Goal: Task Accomplishment & Management: Manage account settings

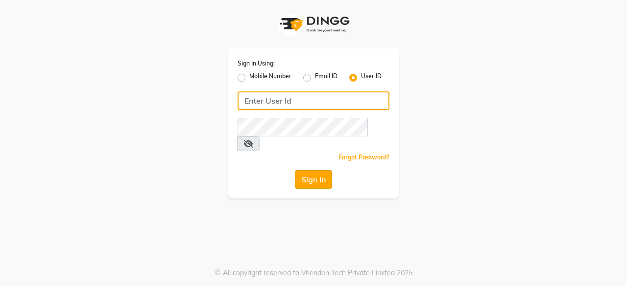
type input "pearl123"
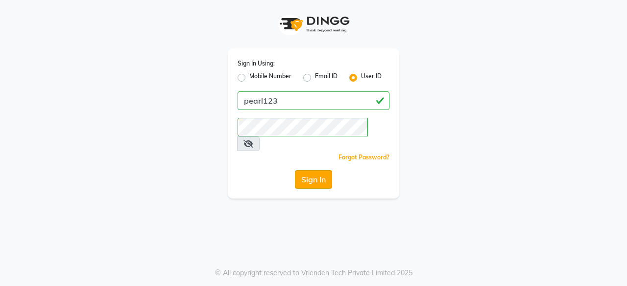
click at [308, 170] on button "Sign In" at bounding box center [313, 179] width 37 height 19
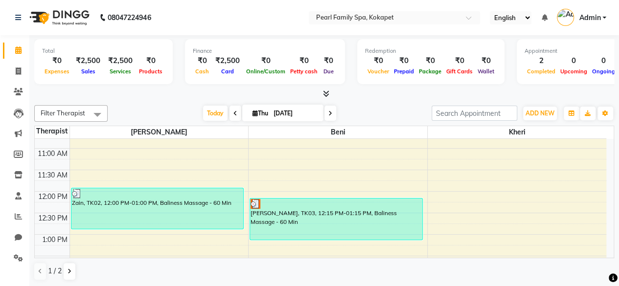
scroll to position [212, 0]
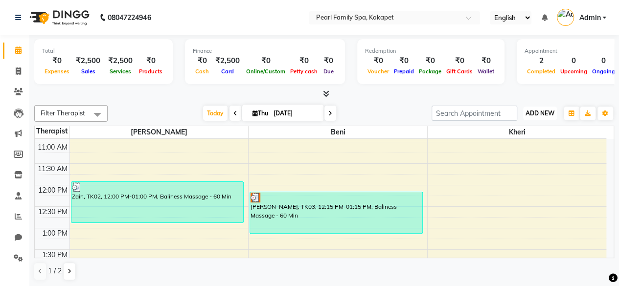
click at [535, 112] on span "ADD NEW" at bounding box center [540, 113] width 29 height 7
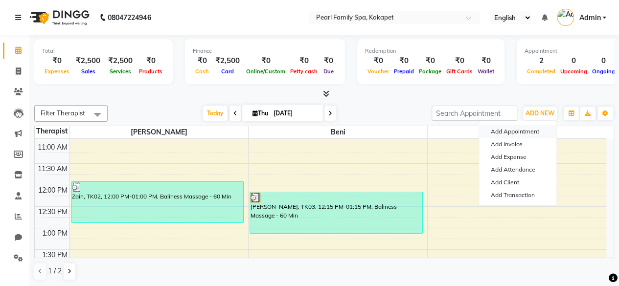
click at [525, 132] on button "Add Appointment" at bounding box center [517, 131] width 77 height 13
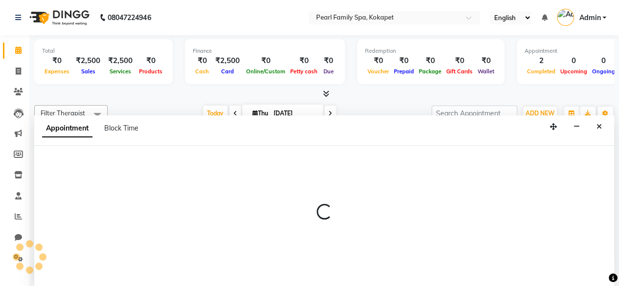
select select "420"
select select "tentative"
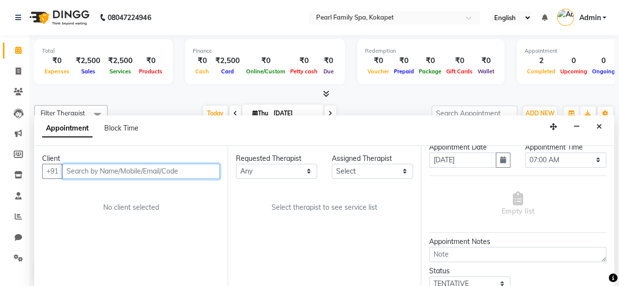
scroll to position [0, 0]
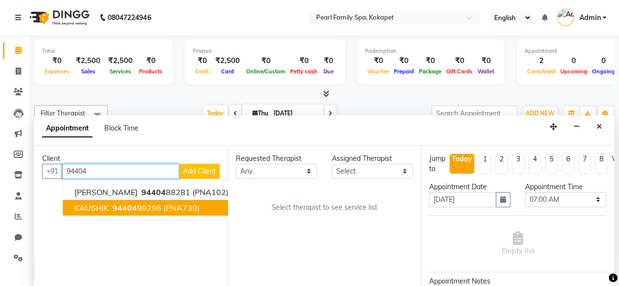
click at [184, 205] on span "(PNA739)" at bounding box center [182, 208] width 36 height 10
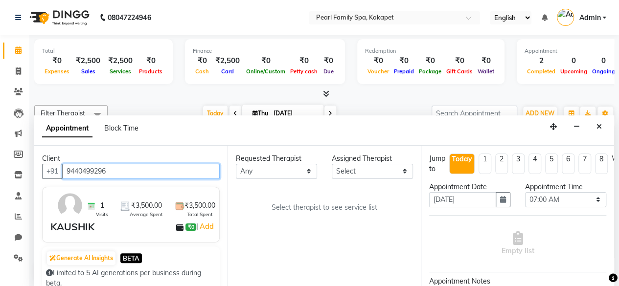
type input "9440499296"
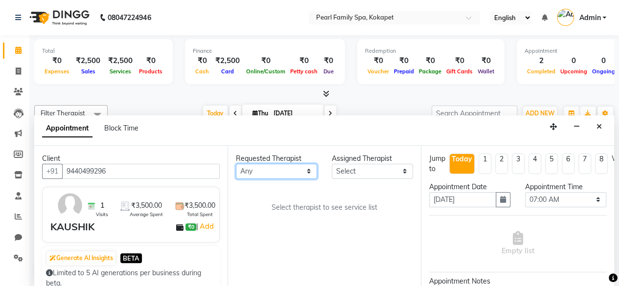
click at [283, 170] on select "Any [PERSON_NAME] [PERSON_NAME]" at bounding box center [276, 171] width 81 height 15
select select "87640"
click at [236, 164] on select "Any [PERSON_NAME] [PERSON_NAME]" at bounding box center [276, 171] width 81 height 15
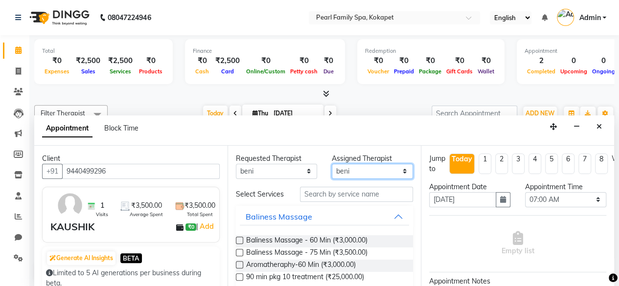
click at [353, 171] on select "Select [PERSON_NAME] Kheri Neha" at bounding box center [372, 171] width 81 height 15
select select "89285"
click at [332, 164] on select "Select [PERSON_NAME] Kheri Neha" at bounding box center [372, 171] width 81 height 15
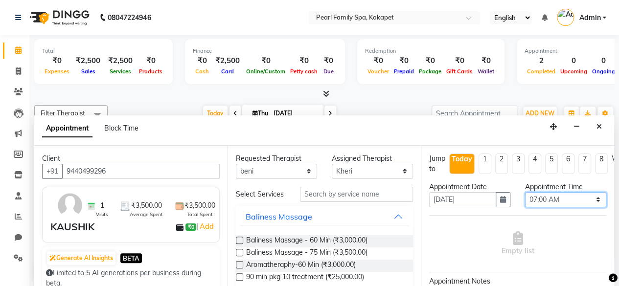
click at [545, 198] on select "Select 07:00 AM 07:15 AM 07:30 AM 07:45 AM 08:00 AM 08:15 AM 08:30 AM 08:45 AM …" at bounding box center [565, 199] width 81 height 15
select select "780"
click at [525, 192] on select "Select 07:00 AM 07:15 AM 07:30 AM 07:45 AM 08:00 AM 08:15 AM 08:30 AM 08:45 AM …" at bounding box center [565, 199] width 81 height 15
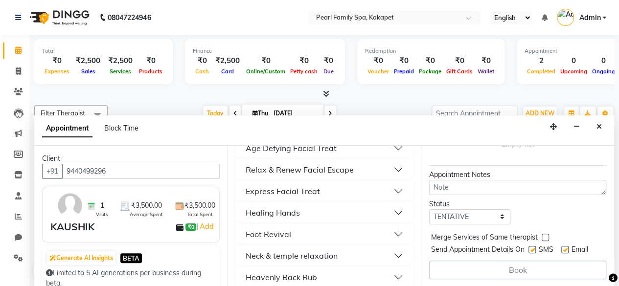
scroll to position [329, 0]
click at [392, 217] on button "Healing Hands" at bounding box center [324, 212] width 169 height 18
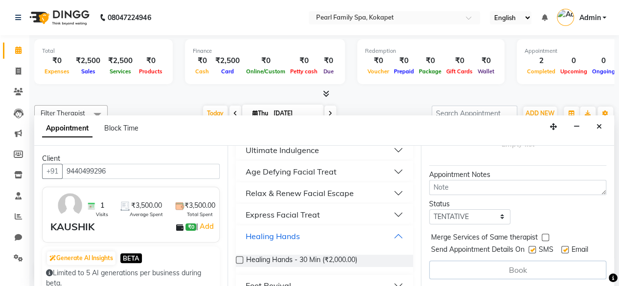
scroll to position [302, 0]
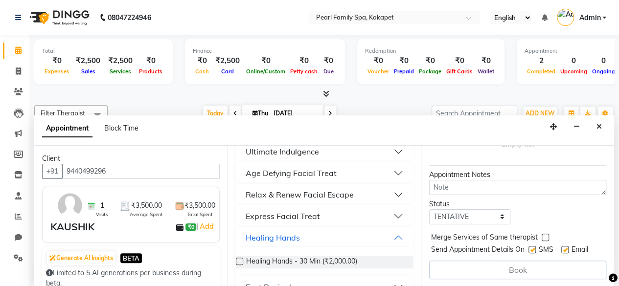
click at [390, 196] on button "Relax & Renew Facial Escape" at bounding box center [324, 195] width 169 height 18
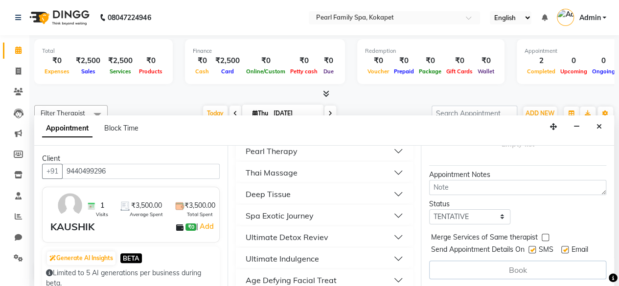
scroll to position [161, 0]
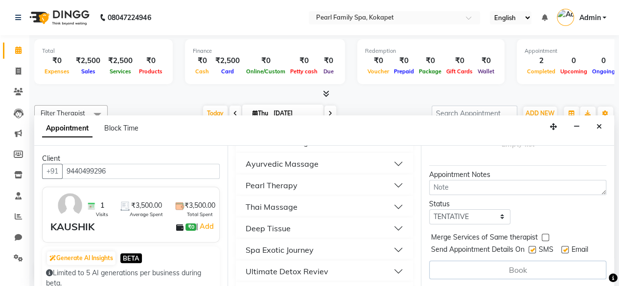
click at [388, 184] on button "Pearl Therapy" at bounding box center [324, 186] width 169 height 18
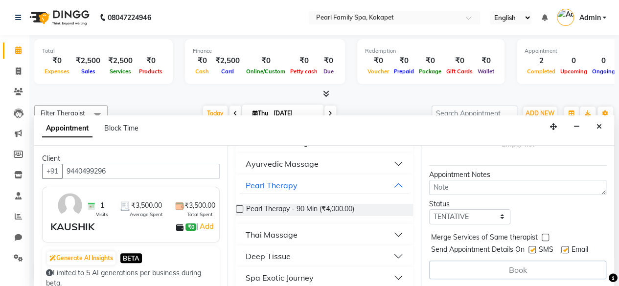
click at [238, 213] on label at bounding box center [239, 209] width 7 height 7
click at [238, 214] on input "checkbox" at bounding box center [239, 210] width 6 height 6
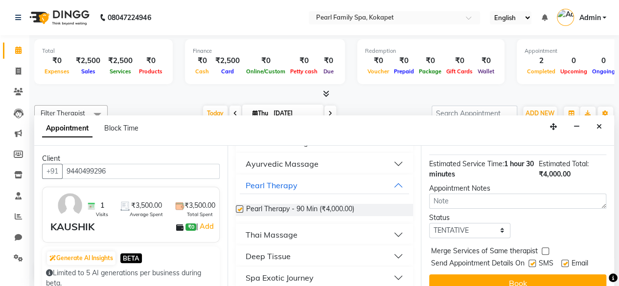
checkbox input "false"
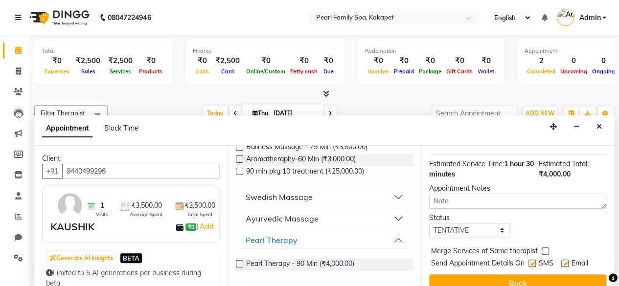
scroll to position [94, 0]
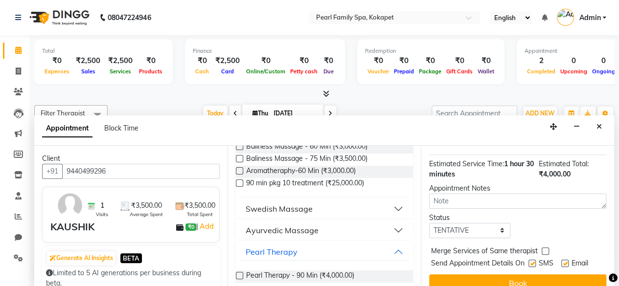
click at [341, 209] on button "Swedish Massage" at bounding box center [324, 209] width 169 height 18
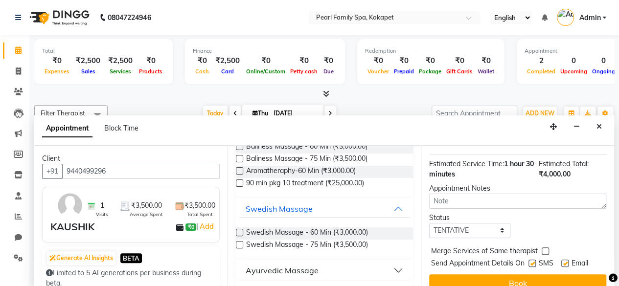
click at [238, 237] on label at bounding box center [239, 232] width 7 height 7
click at [238, 237] on input "checkbox" at bounding box center [239, 234] width 6 height 6
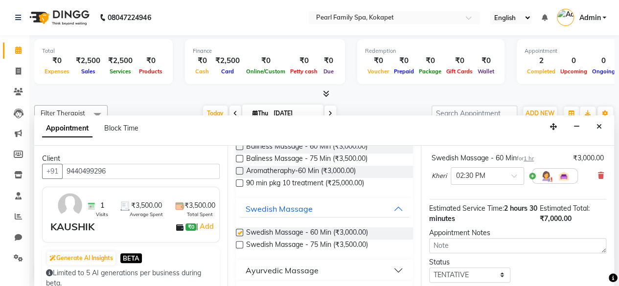
checkbox input "false"
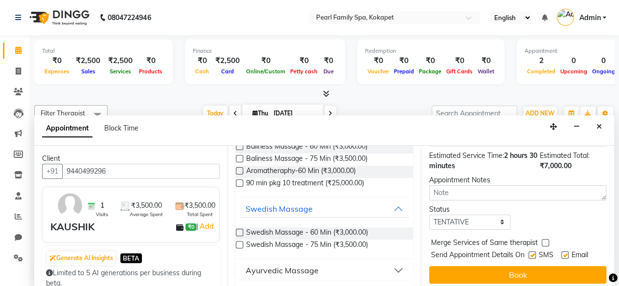
scroll to position [178, 0]
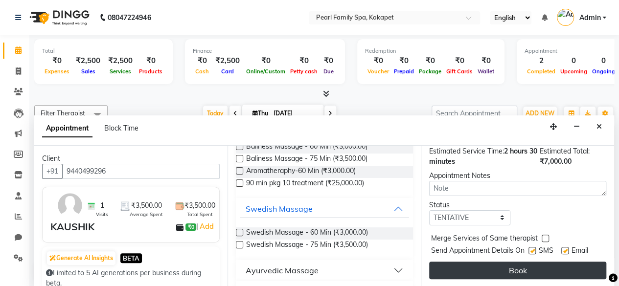
click at [542, 262] on button "Book" at bounding box center [517, 271] width 177 height 18
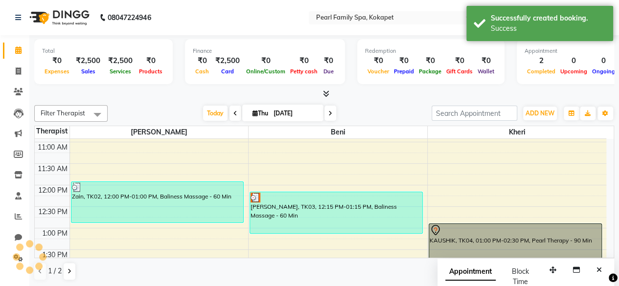
scroll to position [0, 0]
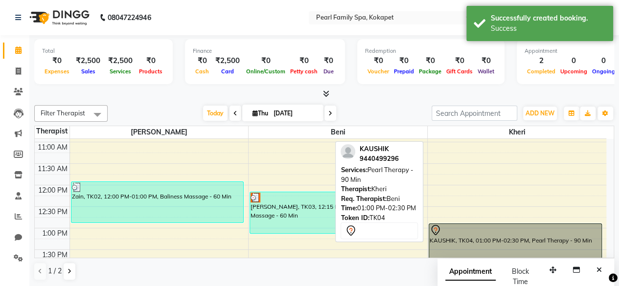
click at [510, 233] on div at bounding box center [515, 231] width 171 height 12
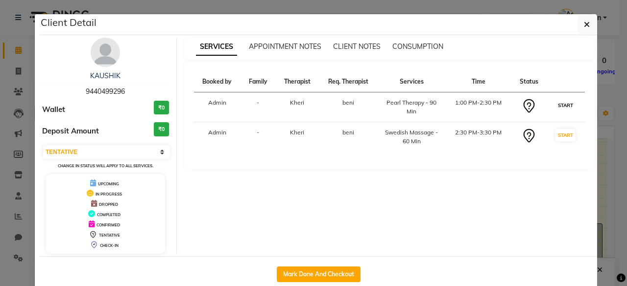
click at [563, 103] on button "START" at bounding box center [565, 105] width 20 height 12
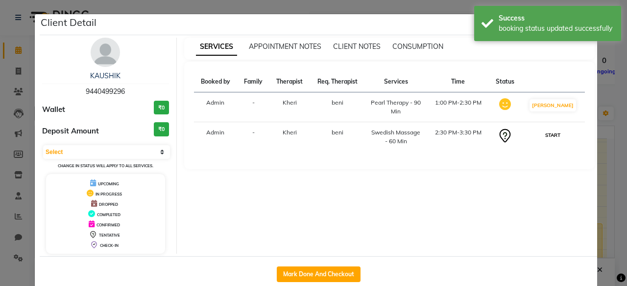
click at [556, 133] on button "START" at bounding box center [553, 135] width 20 height 12
select select "1"
click at [536, 219] on div "SERVICES APPOINTMENT NOTES CLIENT NOTES CONSUMPTION Booked by Family Therapist …" at bounding box center [390, 146] width 426 height 216
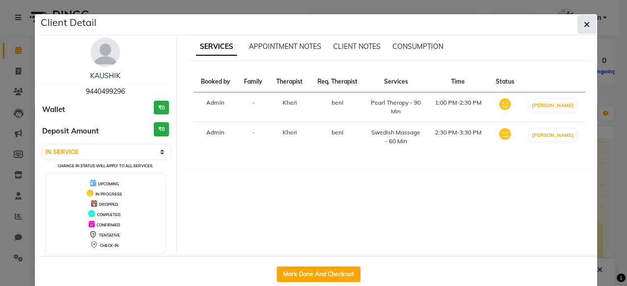
click at [585, 23] on icon "button" at bounding box center [587, 25] width 6 height 8
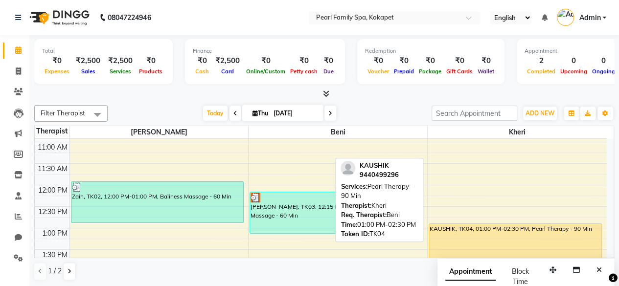
click at [495, 233] on div "KAUSHIK, TK04, 01:00 PM-02:30 PM, Pearl Therapy - 90 Min" at bounding box center [515, 255] width 172 height 62
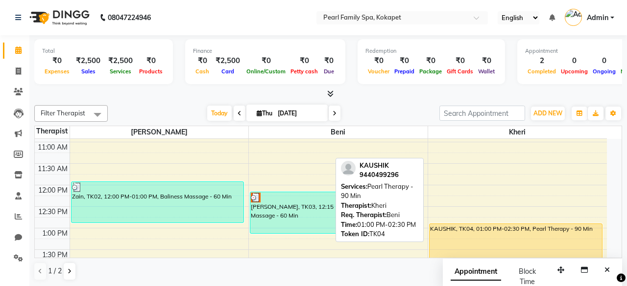
select select "1"
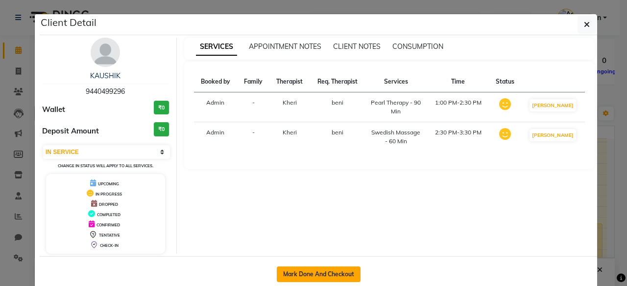
click at [313, 272] on button "Mark Done And Checkout" at bounding box center [319, 275] width 84 height 16
select select "service"
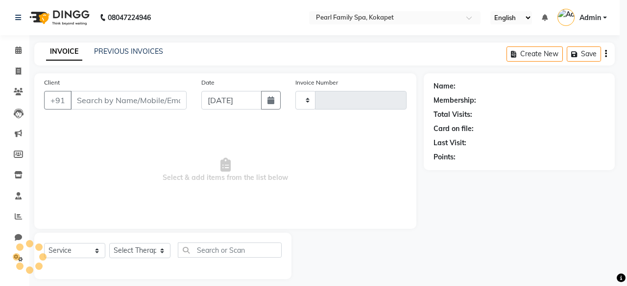
type input "0309"
select select "6217"
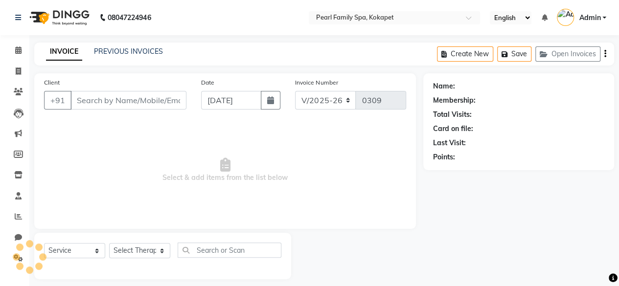
type input "9440499296"
select select "89285"
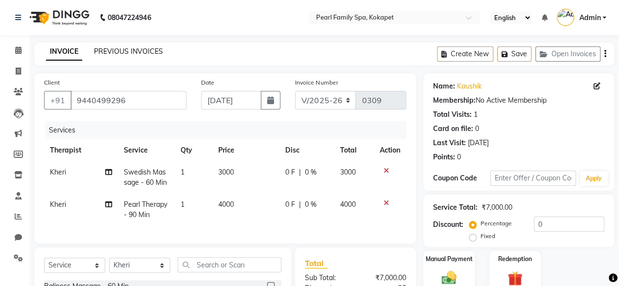
click at [133, 53] on link "PREVIOUS INVOICES" at bounding box center [128, 51] width 69 height 9
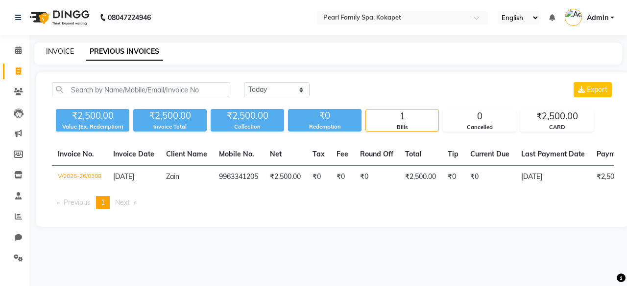
click at [58, 50] on link "INVOICE" at bounding box center [60, 51] width 28 height 9
select select "service"
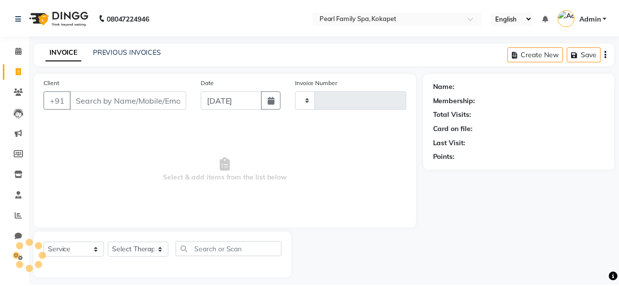
scroll to position [7, 0]
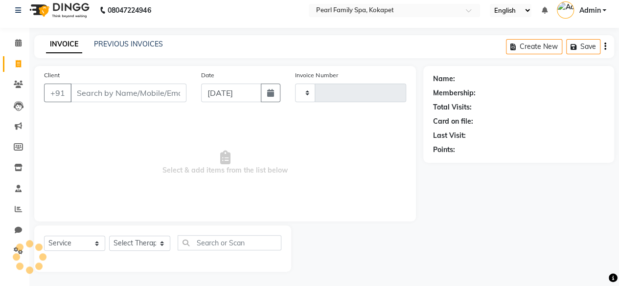
type input "0309"
select select "6217"
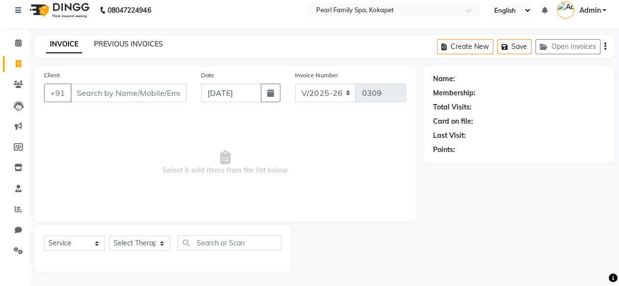
click at [123, 45] on link "PREVIOUS INVOICES" at bounding box center [128, 44] width 69 height 9
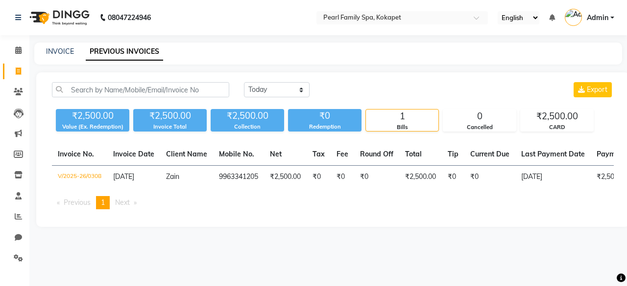
click at [55, 43] on div "INVOICE PREVIOUS INVOICES" at bounding box center [328, 54] width 588 height 22
click at [58, 46] on div "INVOICE PREVIOUS INVOICES" at bounding box center [328, 54] width 588 height 22
click at [65, 49] on link "INVOICE" at bounding box center [60, 51] width 28 height 9
select select "service"
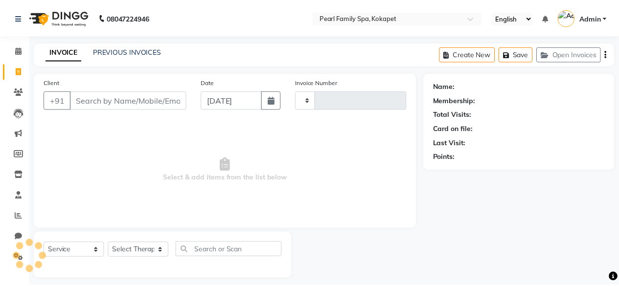
scroll to position [7, 0]
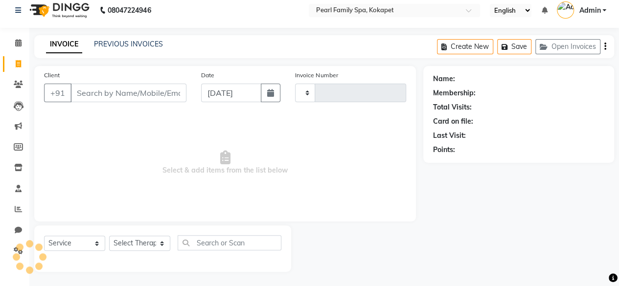
type input "0309"
select select "6217"
click at [22, 43] on span at bounding box center [18, 43] width 17 height 11
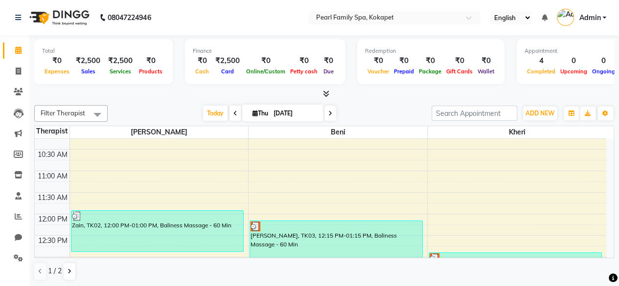
scroll to position [265, 0]
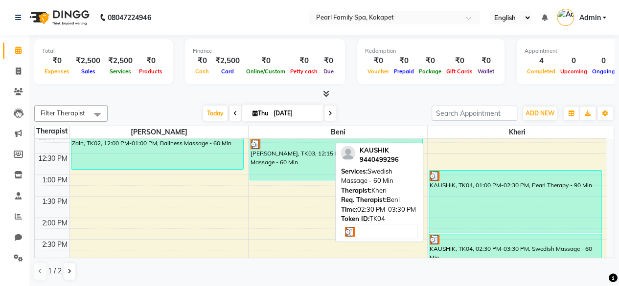
click at [526, 241] on div at bounding box center [515, 240] width 171 height 10
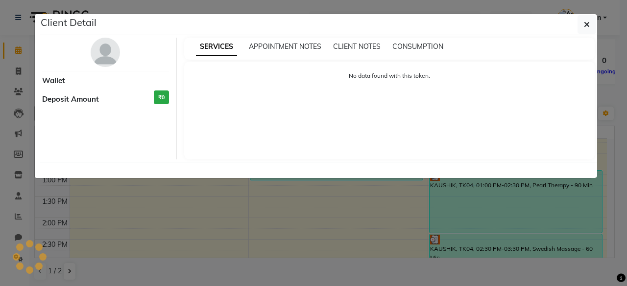
select select "3"
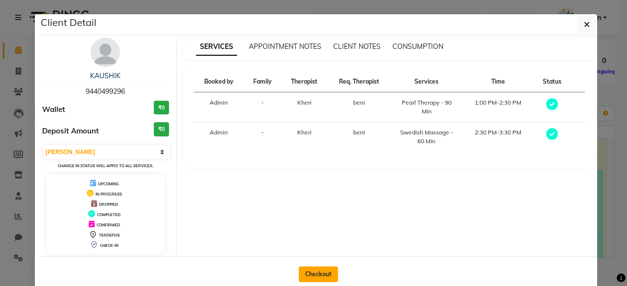
click at [315, 273] on button "Checkout" at bounding box center [318, 275] width 39 height 16
select select "service"
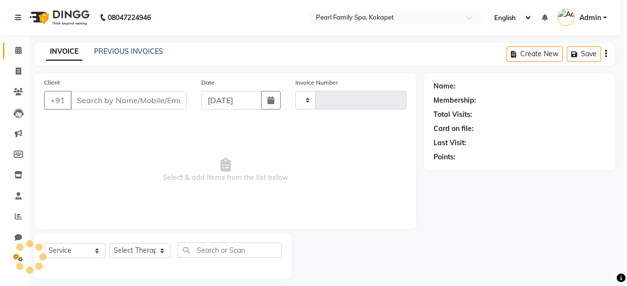
type input "0309"
select select "6217"
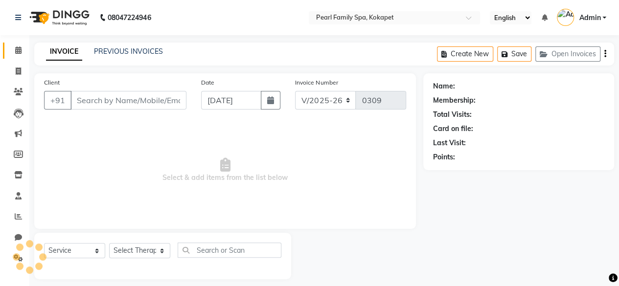
type input "9440499296"
select select "89285"
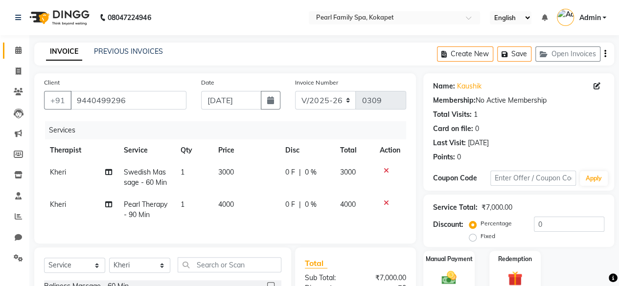
scroll to position [29, 0]
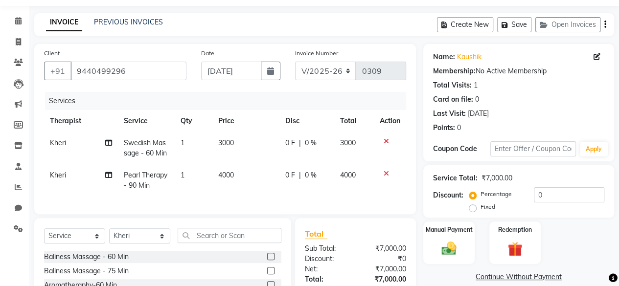
click at [492, 210] on label "Fixed" at bounding box center [488, 207] width 15 height 9
click at [478, 210] on input "Fixed" at bounding box center [475, 207] width 7 height 7
radio input "true"
click at [560, 195] on input "0" at bounding box center [569, 195] width 71 height 15
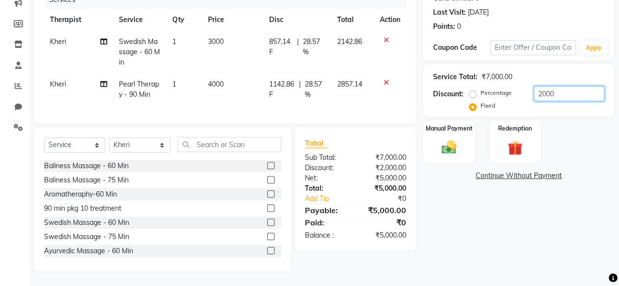
scroll to position [138, 0]
type input "2000"
click at [447, 128] on div "Manual Payment" at bounding box center [449, 141] width 53 height 45
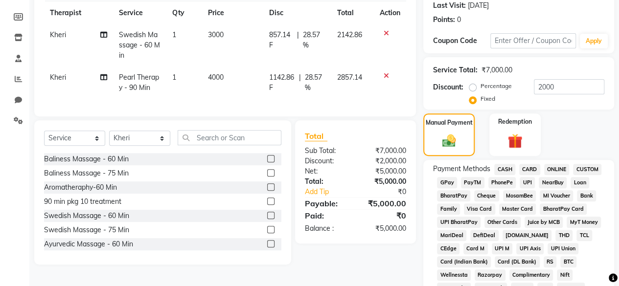
click at [530, 169] on span "CARD" at bounding box center [530, 169] width 21 height 11
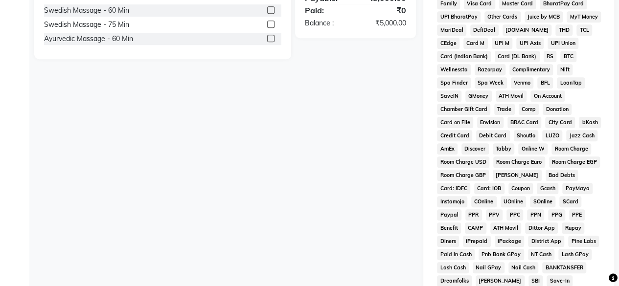
scroll to position [434, 0]
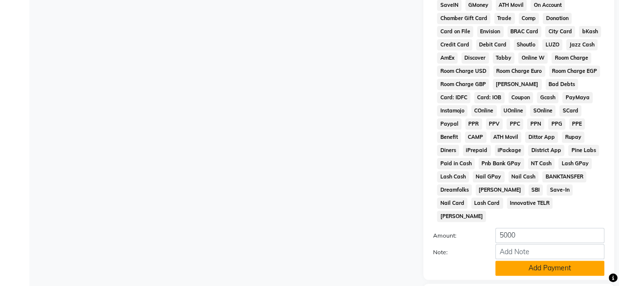
click at [542, 261] on button "Add Payment" at bounding box center [550, 268] width 109 height 15
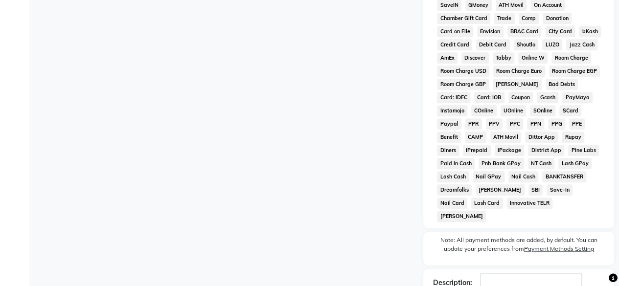
scroll to position [493, 0]
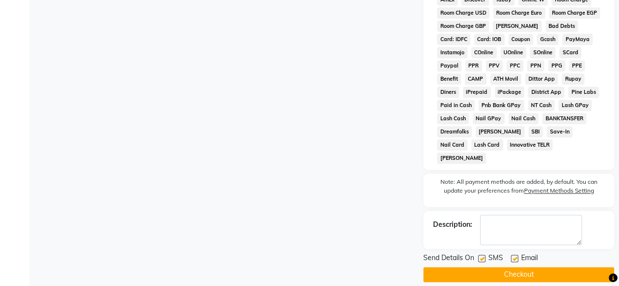
click at [509, 267] on button "Checkout" at bounding box center [519, 274] width 191 height 15
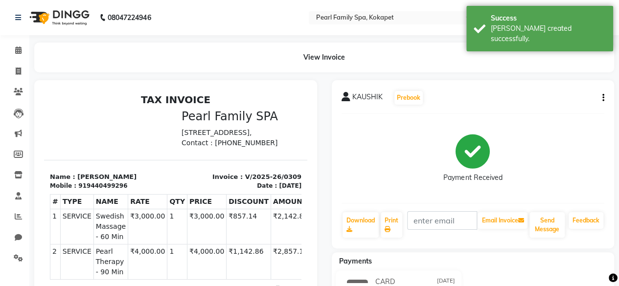
scroll to position [15, 0]
click at [21, 17] on icon at bounding box center [18, 17] width 6 height 7
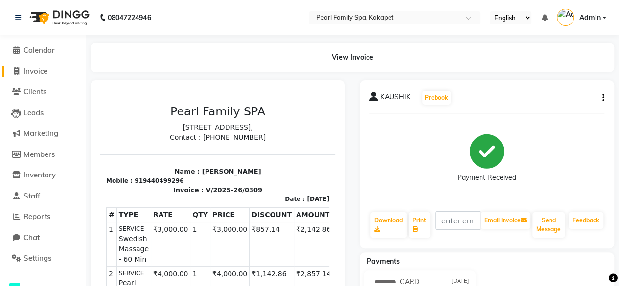
click at [47, 74] on span "Invoice" at bounding box center [36, 71] width 24 height 9
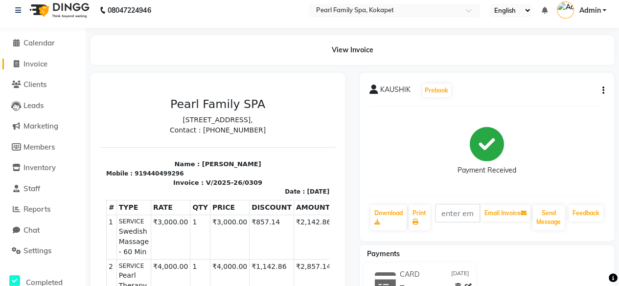
select select "6217"
select select "service"
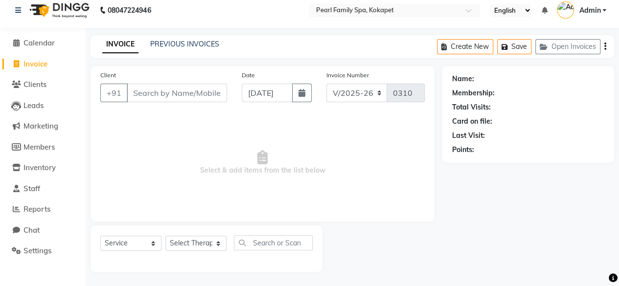
click at [38, 11] on img at bounding box center [58, 10] width 67 height 27
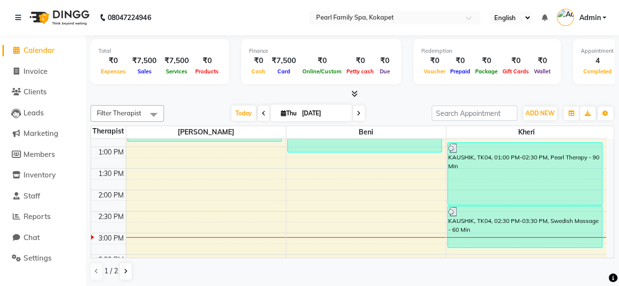
scroll to position [298, 0]
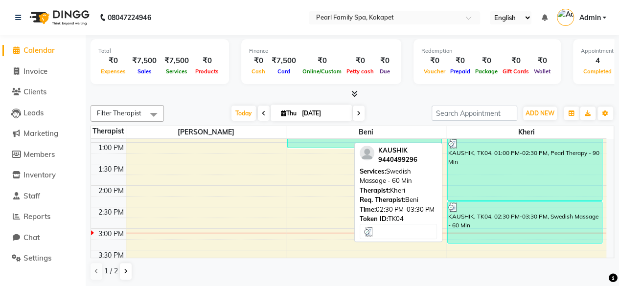
click at [499, 217] on div "KAUSHIK, TK04, 02:30 PM-03:30 PM, Swedish Massage - 60 Min" at bounding box center [525, 222] width 154 height 41
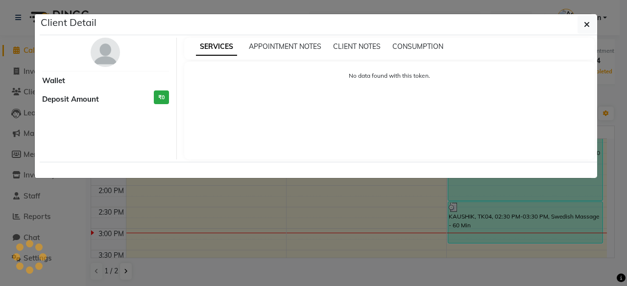
select select "3"
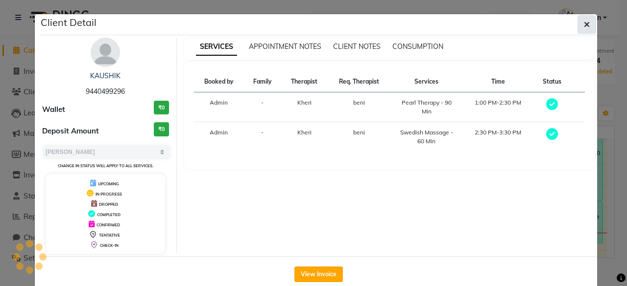
click at [584, 23] on icon "button" at bounding box center [587, 25] width 6 height 8
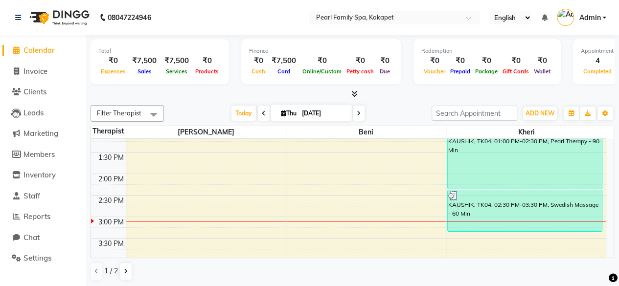
scroll to position [0, 0]
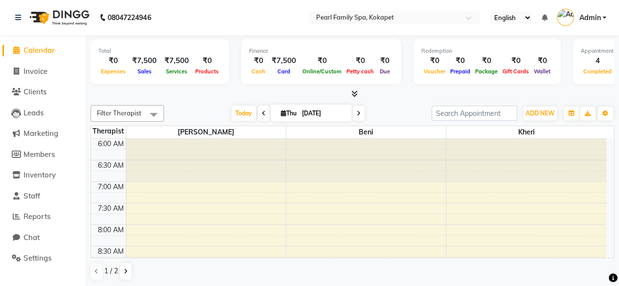
click at [61, 17] on img at bounding box center [58, 17] width 67 height 27
click at [39, 17] on img at bounding box center [58, 17] width 67 height 27
